Goal: Task Accomplishment & Management: Manage account settings

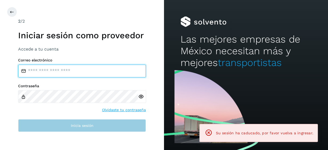
type input "**********"
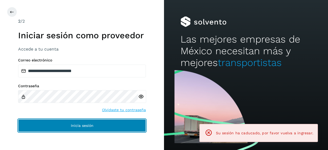
click at [66, 131] on button "Inicia sesión" at bounding box center [82, 125] width 128 height 13
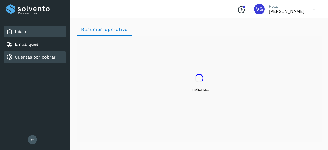
click at [31, 59] on link "Cuentas por cobrar" at bounding box center [35, 57] width 41 height 5
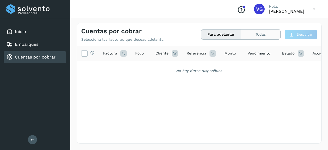
click at [259, 32] on button "Todas" at bounding box center [260, 35] width 39 height 10
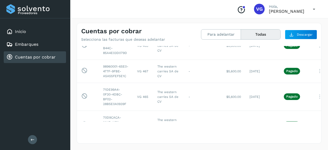
scroll to position [1146, 0]
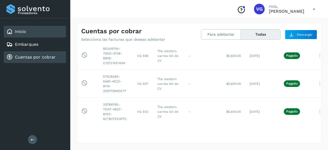
click at [32, 30] on div "Inicio" at bounding box center [35, 32] width 62 height 12
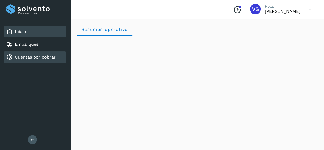
click at [32, 54] on div "Cuentas por cobrar" at bounding box center [30, 57] width 49 height 6
